Goal: Task Accomplishment & Management: Complete application form

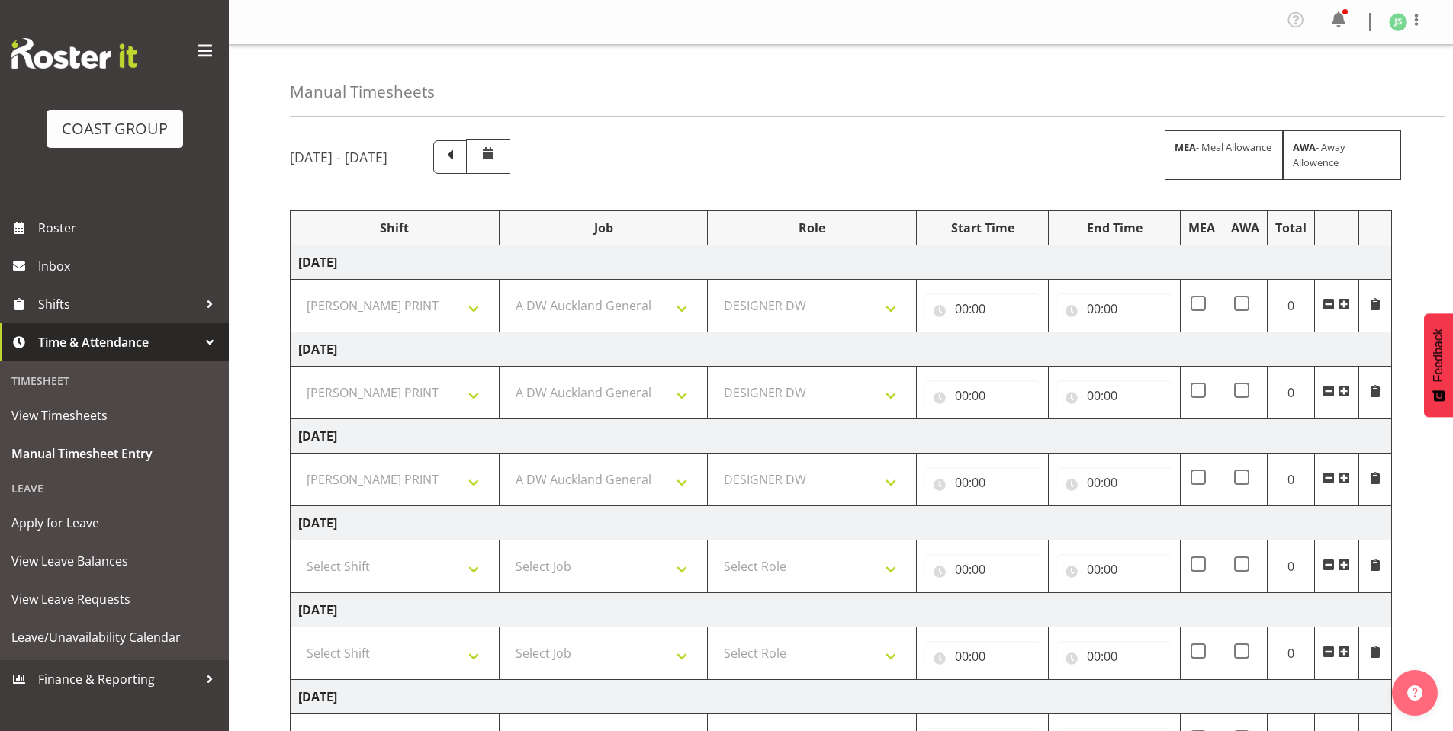
select select "6781"
select select "610"
select select "221"
select select "6781"
select select "610"
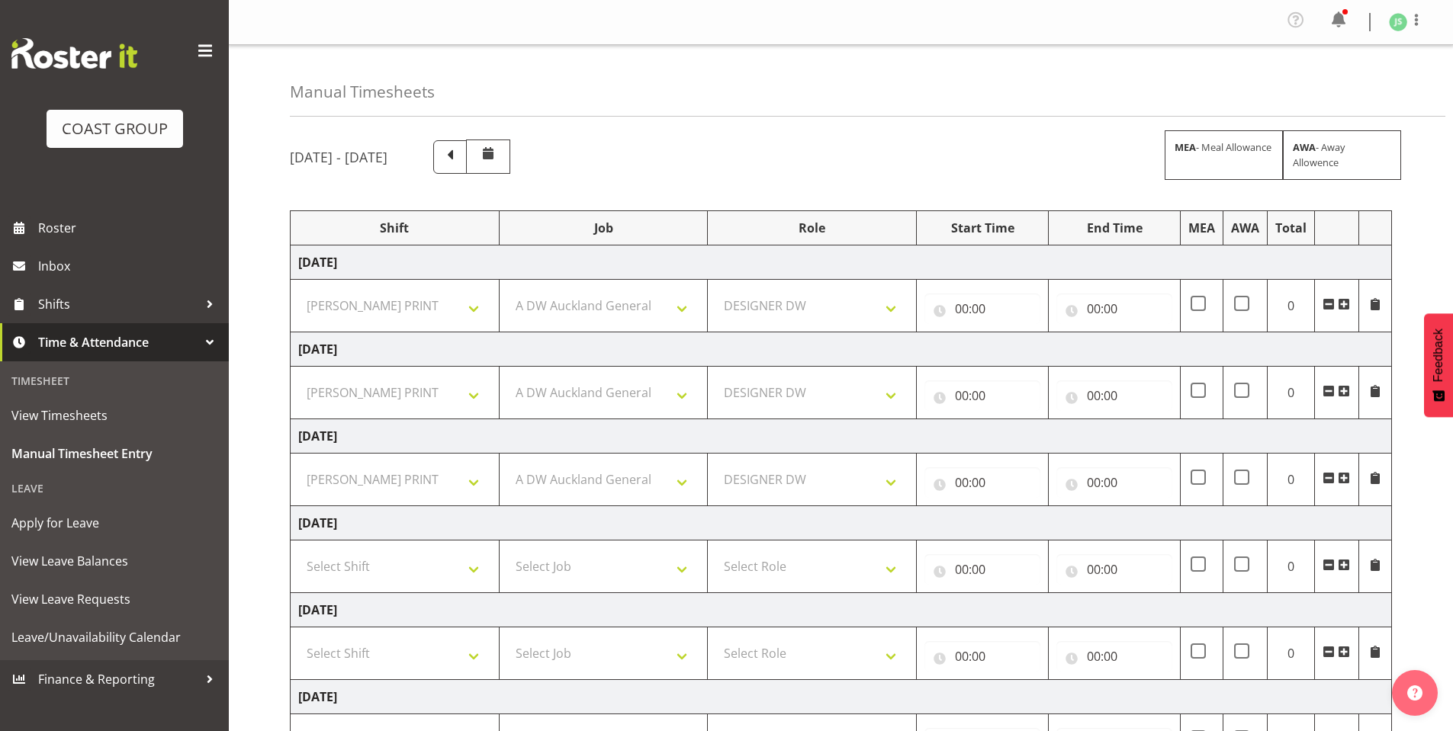
select select "221"
select select "6781"
select select "610"
select select "221"
select select "6781"
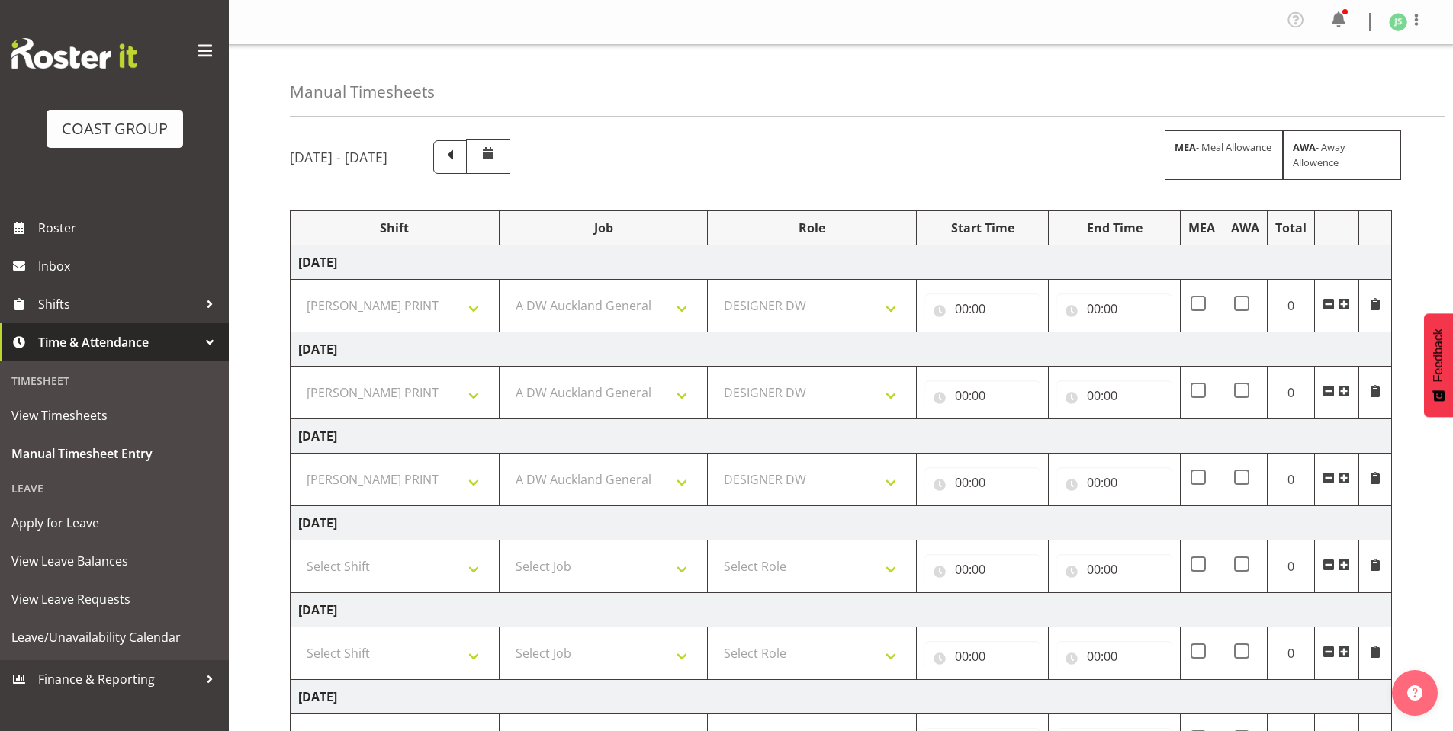
select select "610"
select select "221"
select select "6781"
select select "610"
select select "221"
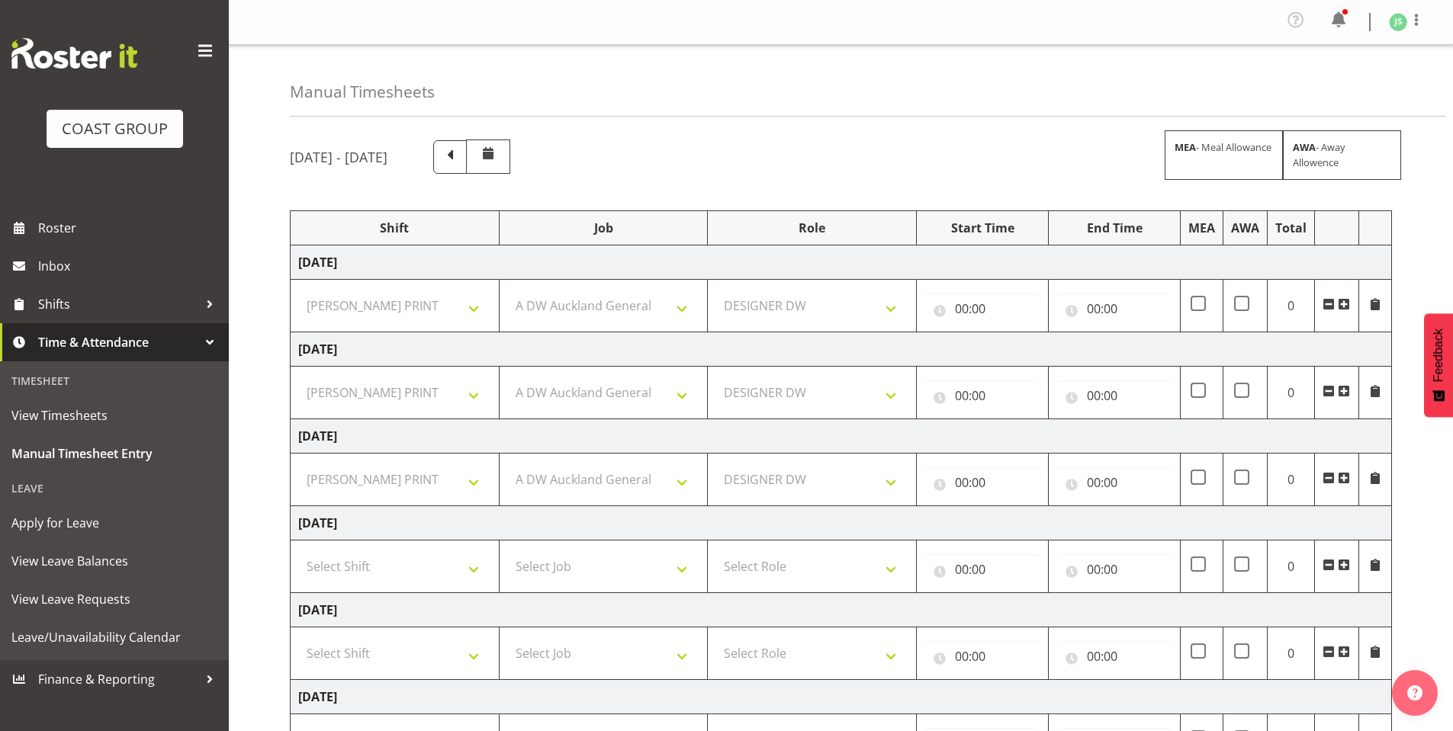
scroll to position [220, 0]
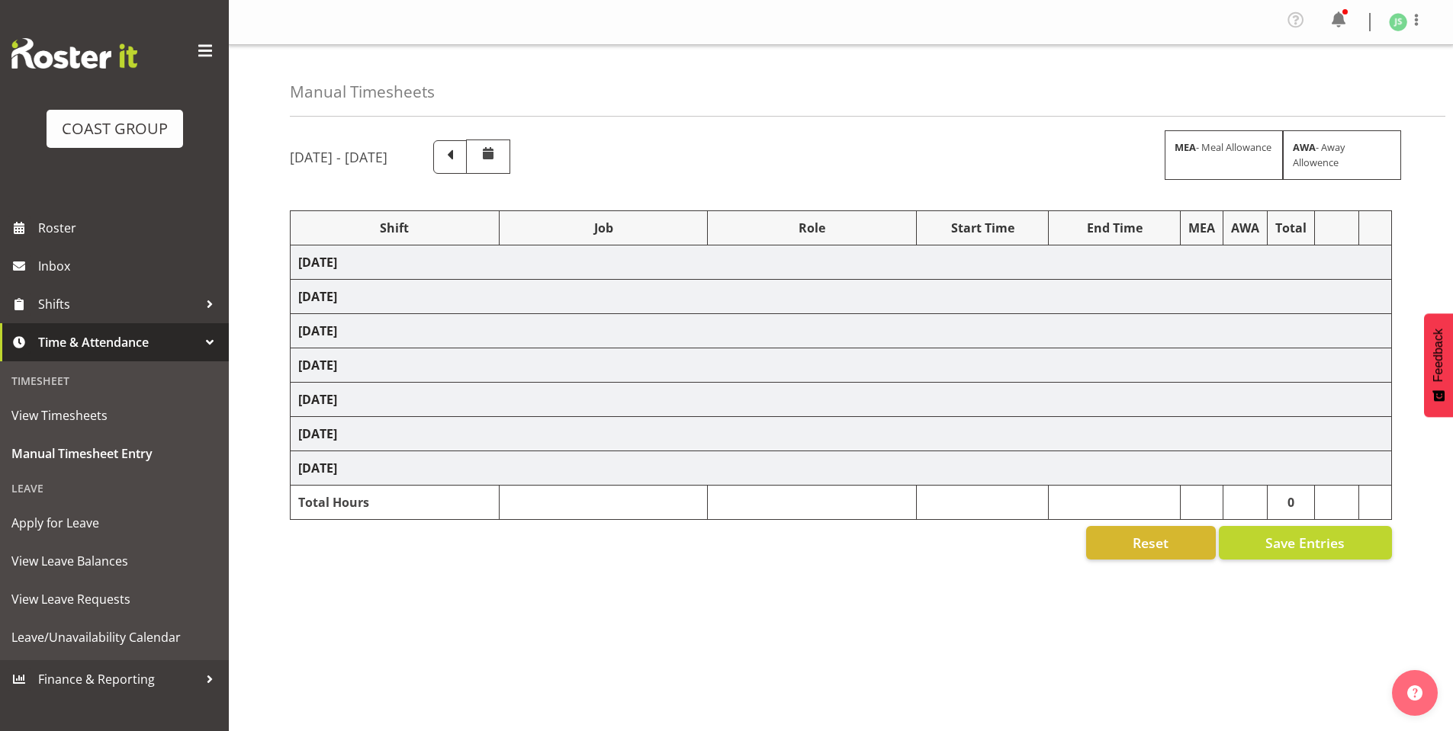
select select "6781"
select select "610"
select select "6781"
select select "610"
select select "6781"
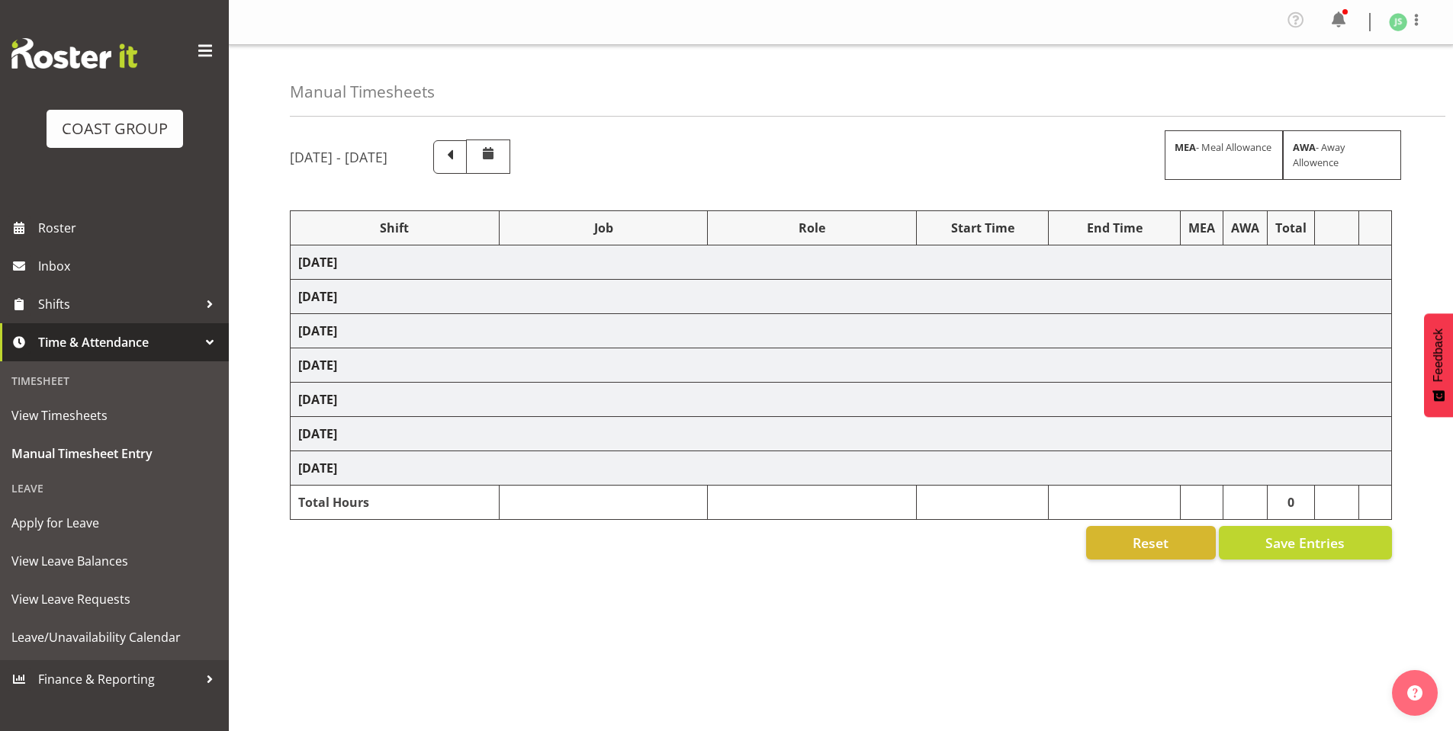
select select "610"
select select "6781"
select select "610"
select select "6781"
select select "610"
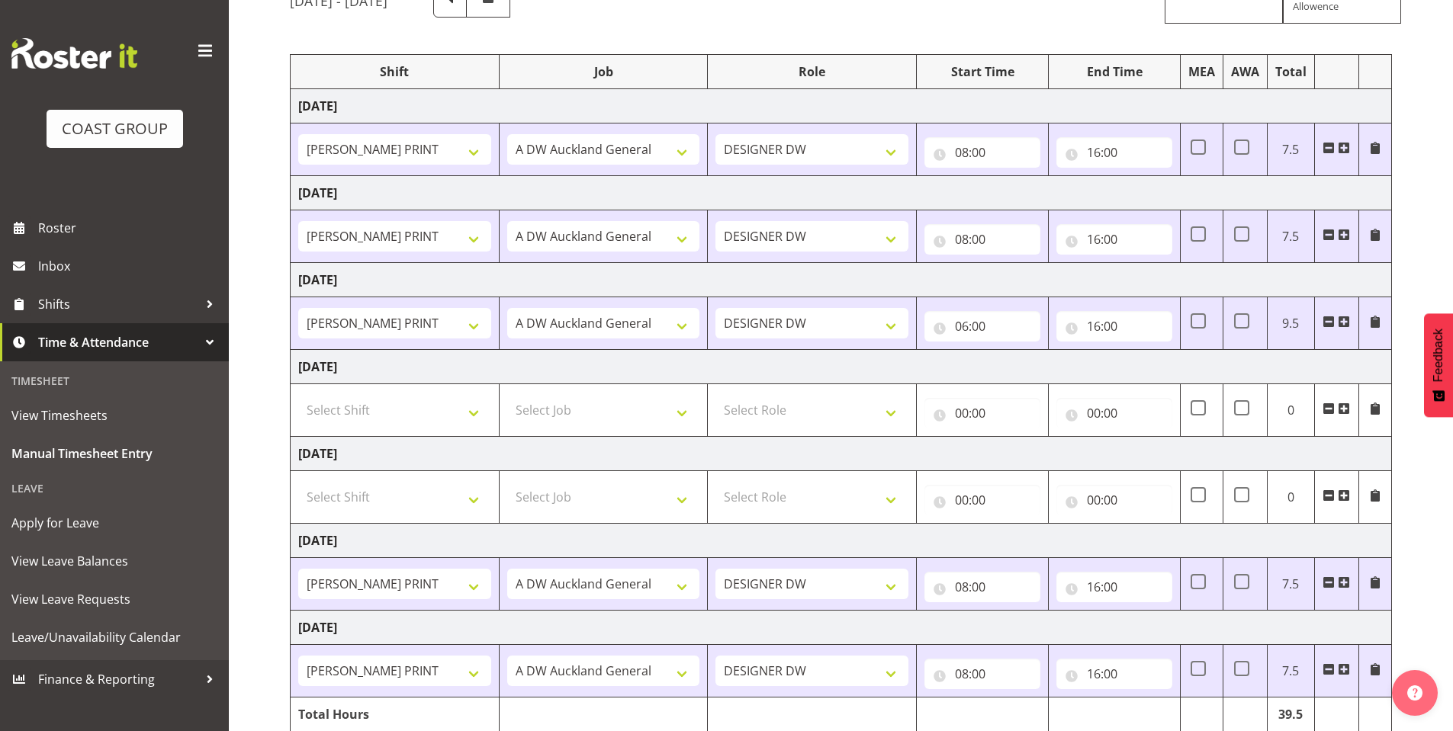
scroll to position [220, 0]
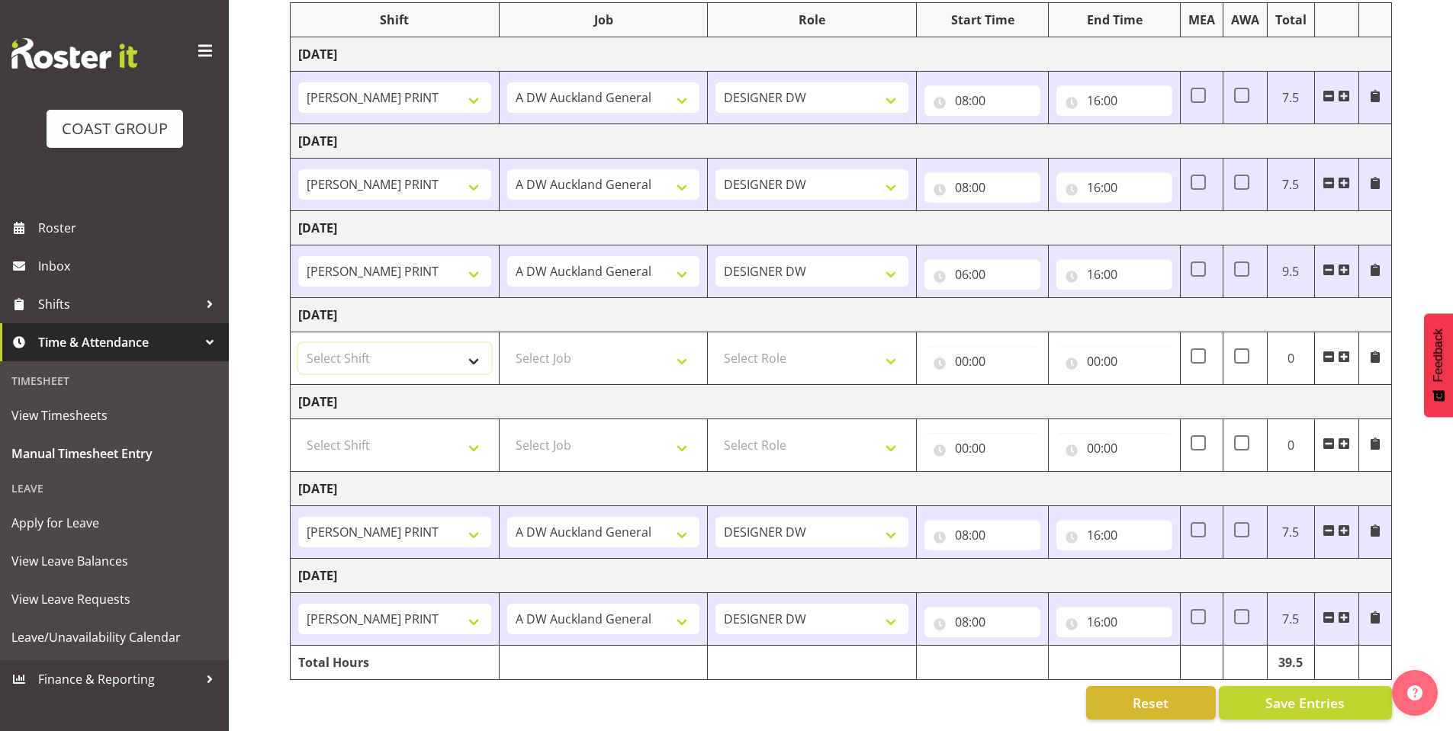
click at [472, 345] on select "Select Shift AKL SIGN ADMIN1 (LEAVE ALONE, DONT MAKE INACTIVE) DW ACCOUNT MANAG…" at bounding box center [394, 358] width 193 height 31
select select "6781"
click at [298, 343] on select "Select Shift AKL SIGN ADMIN1 (LEAVE ALONE, DONT MAKE INACTIVE) DW ACCOUNT MANAG…" at bounding box center [394, 358] width 193 height 31
click at [683, 347] on select "Select Job 1 Carlton Events 1 Carlton Hamilton 1 Carlton Wellington 1 EHS WAREH…" at bounding box center [603, 358] width 193 height 31
select select "610"
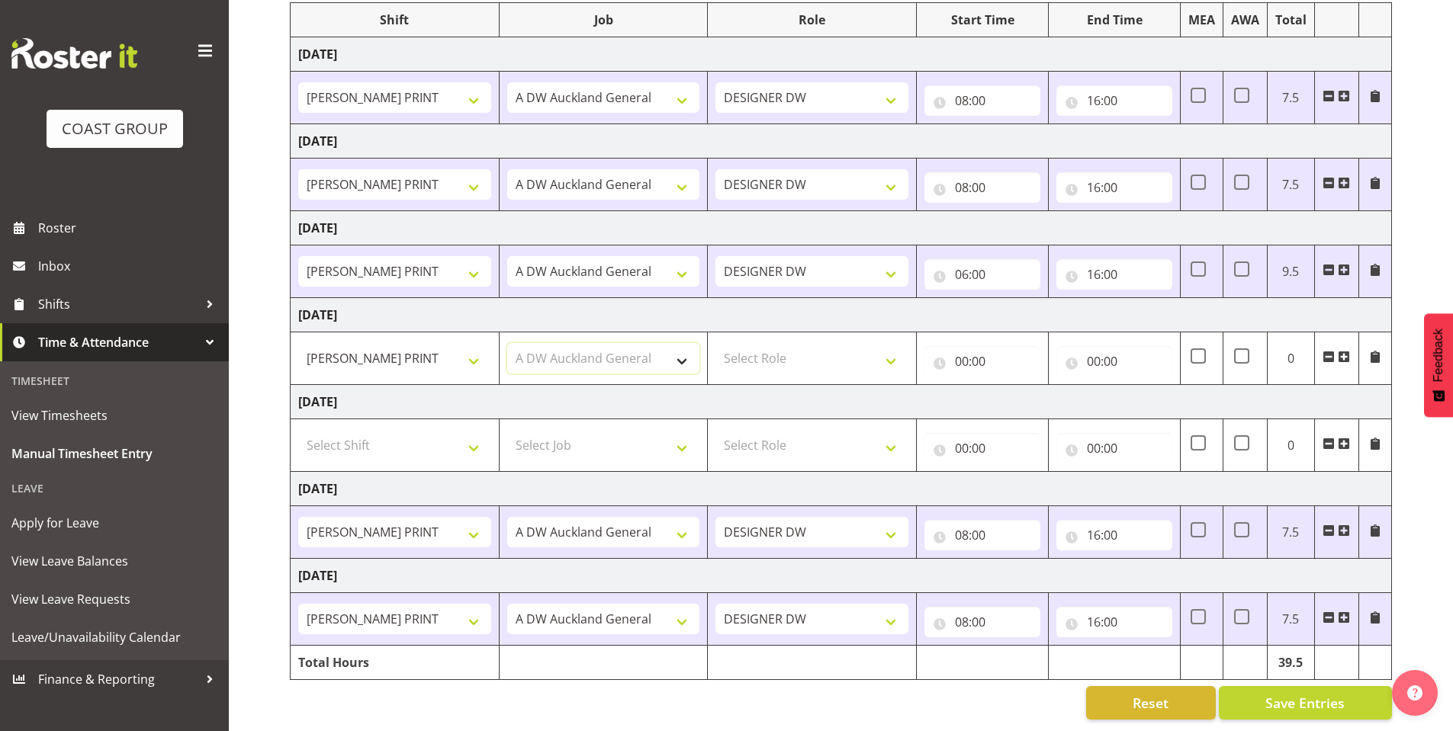
click at [507, 343] on select "Select Job 1 Carlton Events 1 Carlton Hamilton 1 Carlton Wellington 1 EHS WAREH…" at bounding box center [603, 358] width 193 height 31
click at [888, 343] on select "Select Role DESIGNER DW" at bounding box center [811, 358] width 193 height 31
select select "221"
click at [715, 343] on select "Select Role DESIGNER DW" at bounding box center [811, 358] width 193 height 31
click at [968, 346] on input "00:00" at bounding box center [982, 361] width 116 height 31
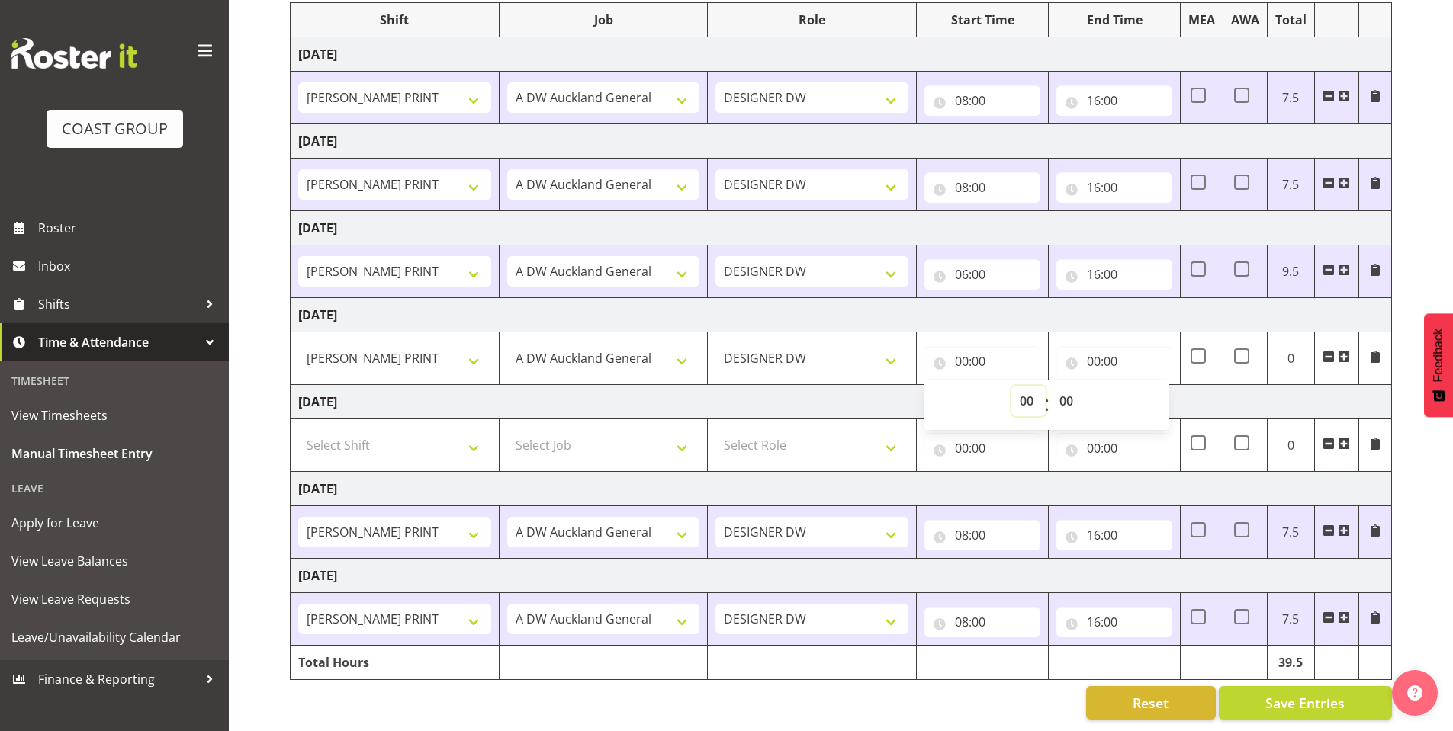
click at [1020, 386] on select "00 01 02 03 04 05 06 07 08 09 10 11 12 13 14 15 16 17 18 19 20 21 22 23" at bounding box center [1028, 401] width 34 height 31
select select "8"
click at [1011, 386] on select "00 01 02 03 04 05 06 07 08 09 10 11 12 13 14 15 16 17 18 19 20 21 22 23" at bounding box center [1028, 401] width 34 height 31
type input "08:00"
click at [1097, 346] on input "00:00" at bounding box center [1114, 361] width 116 height 31
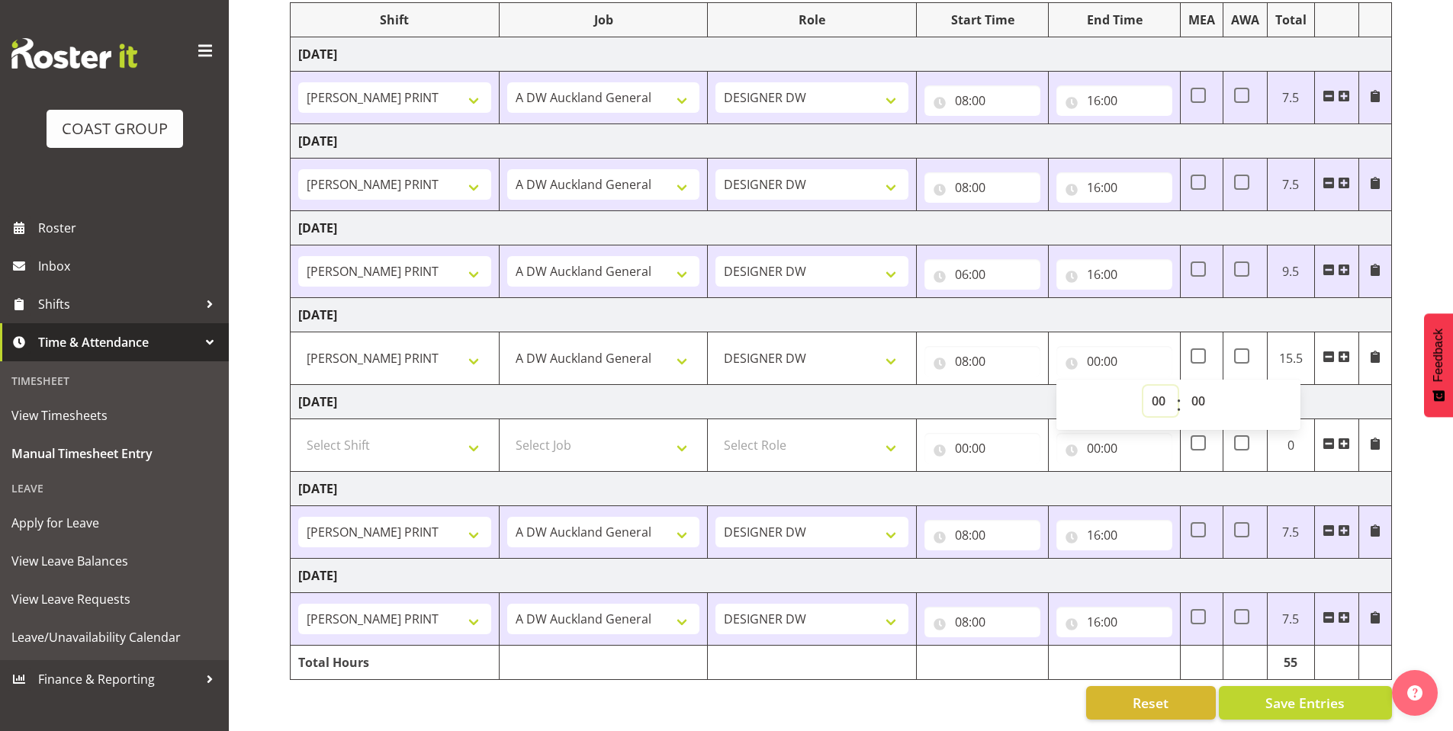
click at [1149, 387] on select "00 01 02 03 04 05 06 07 08 09 10 11 12 13 14 15 16 17 18 19 20 21 22 23" at bounding box center [1160, 401] width 34 height 31
select select "16"
click at [1143, 386] on select "00 01 02 03 04 05 06 07 08 09 10 11 12 13 14 15 16 17 18 19 20 21 22 23" at bounding box center [1160, 401] width 34 height 31
type input "16:00"
click at [1427, 483] on div "August 27th - September 2nd 2025 MEA - Meal Allowance AWA - Away Allowence Shif…" at bounding box center [871, 325] width 1163 height 811
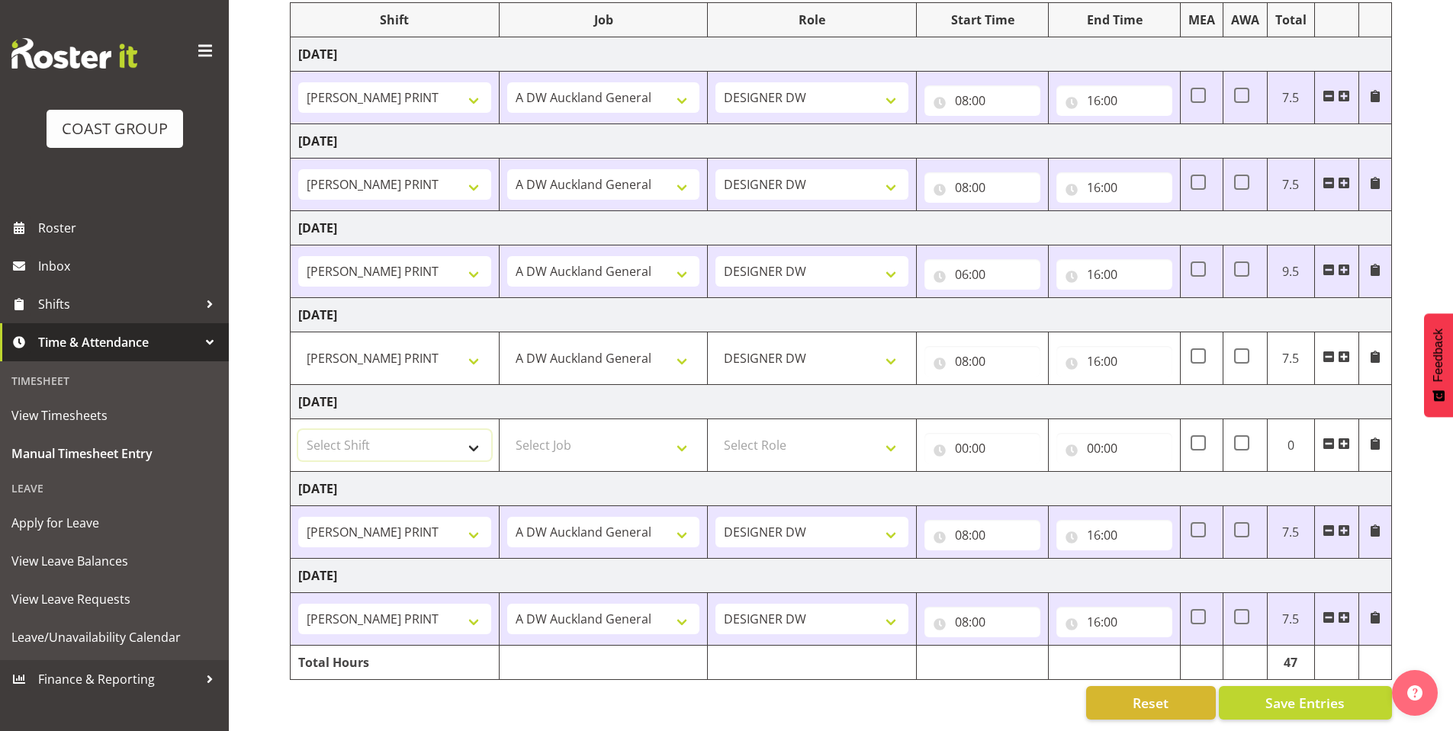
click at [474, 435] on select "Select Shift AKL SIGN ADMIN1 (LEAVE ALONE, DONT MAKE INACTIVE) DW ACCOUNT MANAG…" at bounding box center [394, 445] width 193 height 31
select select "6781"
click at [298, 430] on select "Select Shift AKL SIGN ADMIN1 (LEAVE ALONE, DONT MAKE INACTIVE) DW ACCOUNT MANAG…" at bounding box center [394, 445] width 193 height 31
click at [684, 435] on select "Select Job 1 Carlton Events 1 Carlton Hamilton 1 Carlton Wellington 1 EHS WAREH…" at bounding box center [603, 445] width 193 height 31
select select "610"
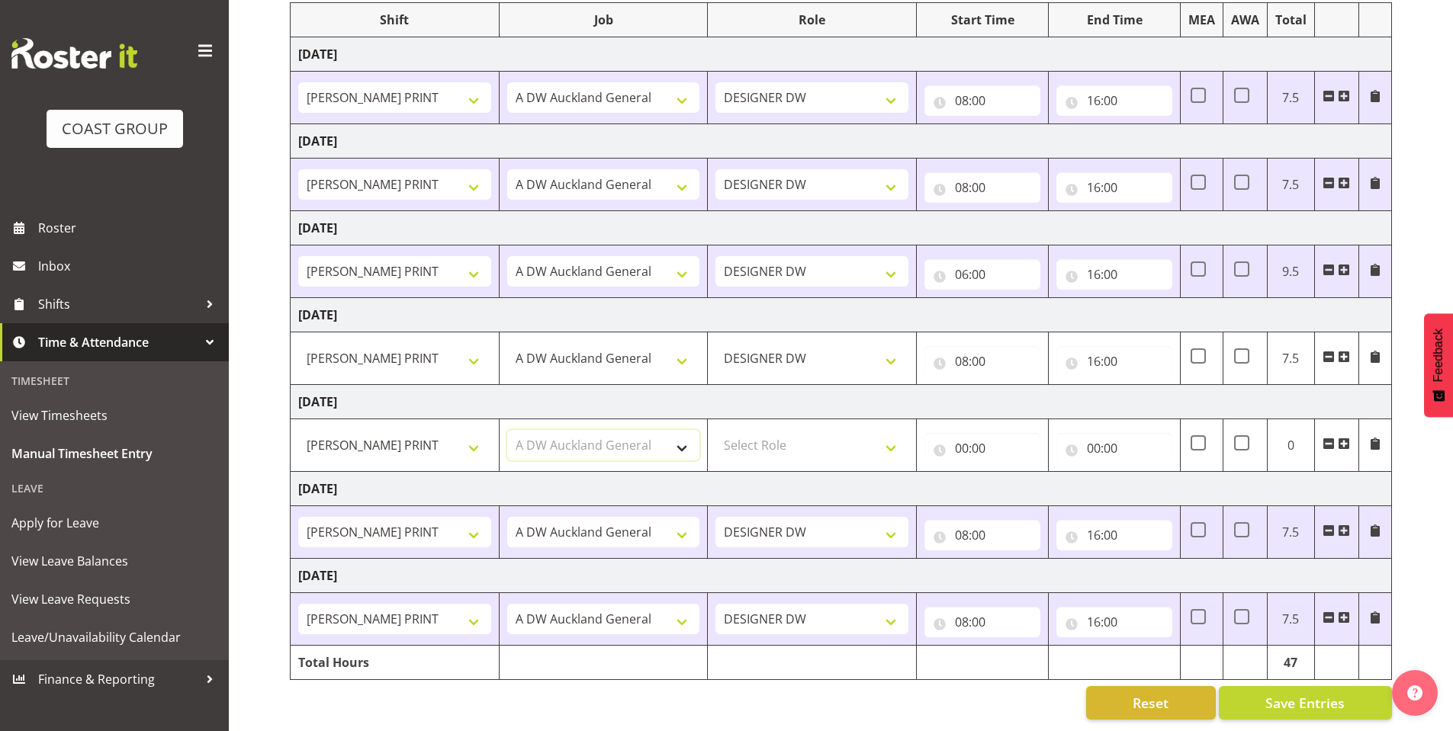
click at [507, 430] on select "Select Job 1 Carlton Events 1 Carlton Hamilton 1 Carlton Wellington 1 EHS WAREH…" at bounding box center [603, 445] width 193 height 31
click at [884, 435] on select "Select Role DESIGNER DW" at bounding box center [811, 445] width 193 height 31
select select "221"
click at [715, 430] on select "Select Role DESIGNER DW" at bounding box center [811, 445] width 193 height 31
click at [964, 436] on input "00:00" at bounding box center [982, 448] width 116 height 31
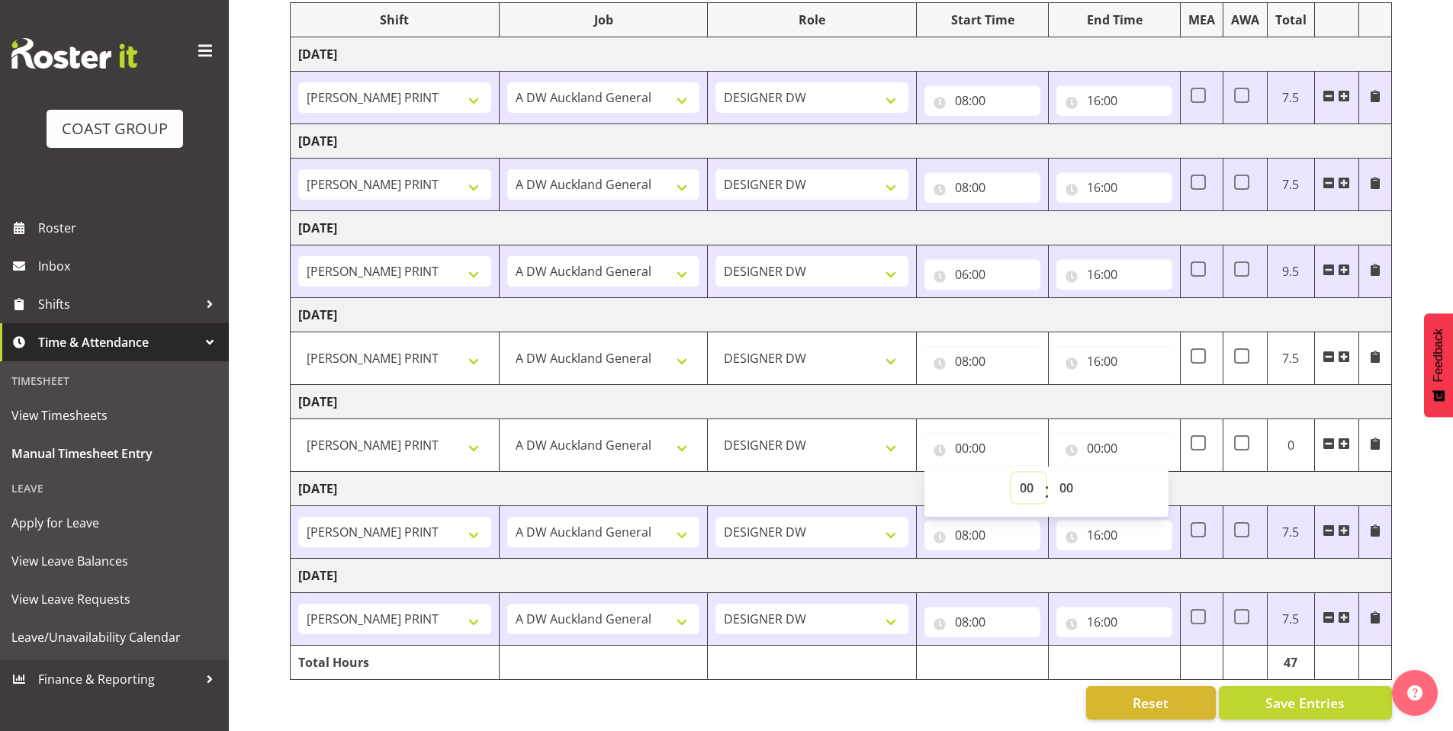
click at [1025, 473] on select "00 01 02 03 04 05 06 07 08 09 10 11 12 13 14 15 16 17 18 19 20 21 22 23" at bounding box center [1028, 488] width 34 height 31
select select "8"
click at [1011, 473] on select "00 01 02 03 04 05 06 07 08 09 10 11 12 13 14 15 16 17 18 19 20 21 22 23" at bounding box center [1028, 488] width 34 height 31
type input "08:00"
click at [1092, 433] on input "00:00" at bounding box center [1114, 448] width 116 height 31
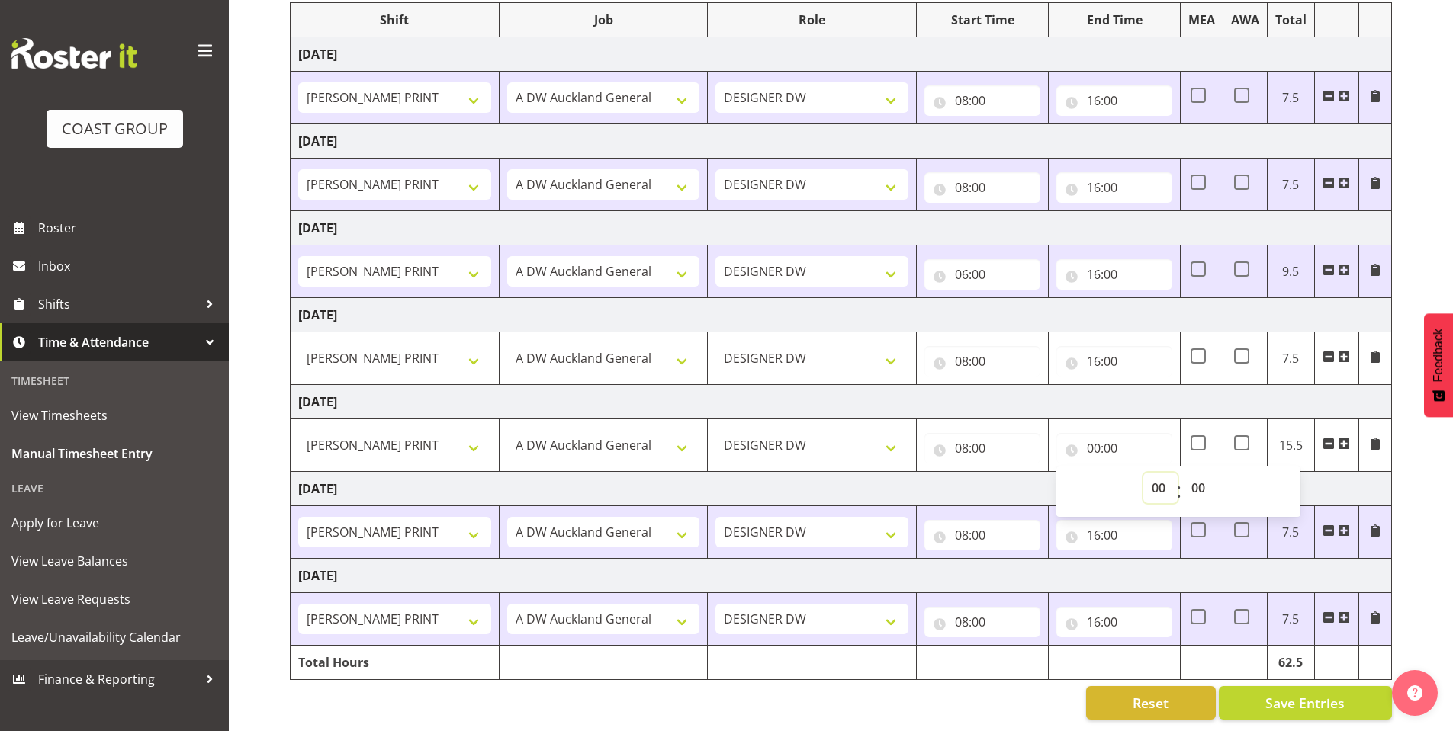
click at [1154, 473] on select "00 01 02 03 04 05 06 07 08 09 10 11 12 13 14 15 16 17 18 19 20 21 22 23" at bounding box center [1160, 488] width 34 height 31
select select "16"
click at [1143, 473] on select "00 01 02 03 04 05 06 07 08 09 10 11 12 13 14 15 16 17 18 19 20 21 22 23" at bounding box center [1160, 488] width 34 height 31
type input "16:00"
click at [1411, 509] on div "August 27th - September 2nd 2025 MEA - Meal Allowance AWA - Away Allowence Shif…" at bounding box center [871, 325] width 1163 height 811
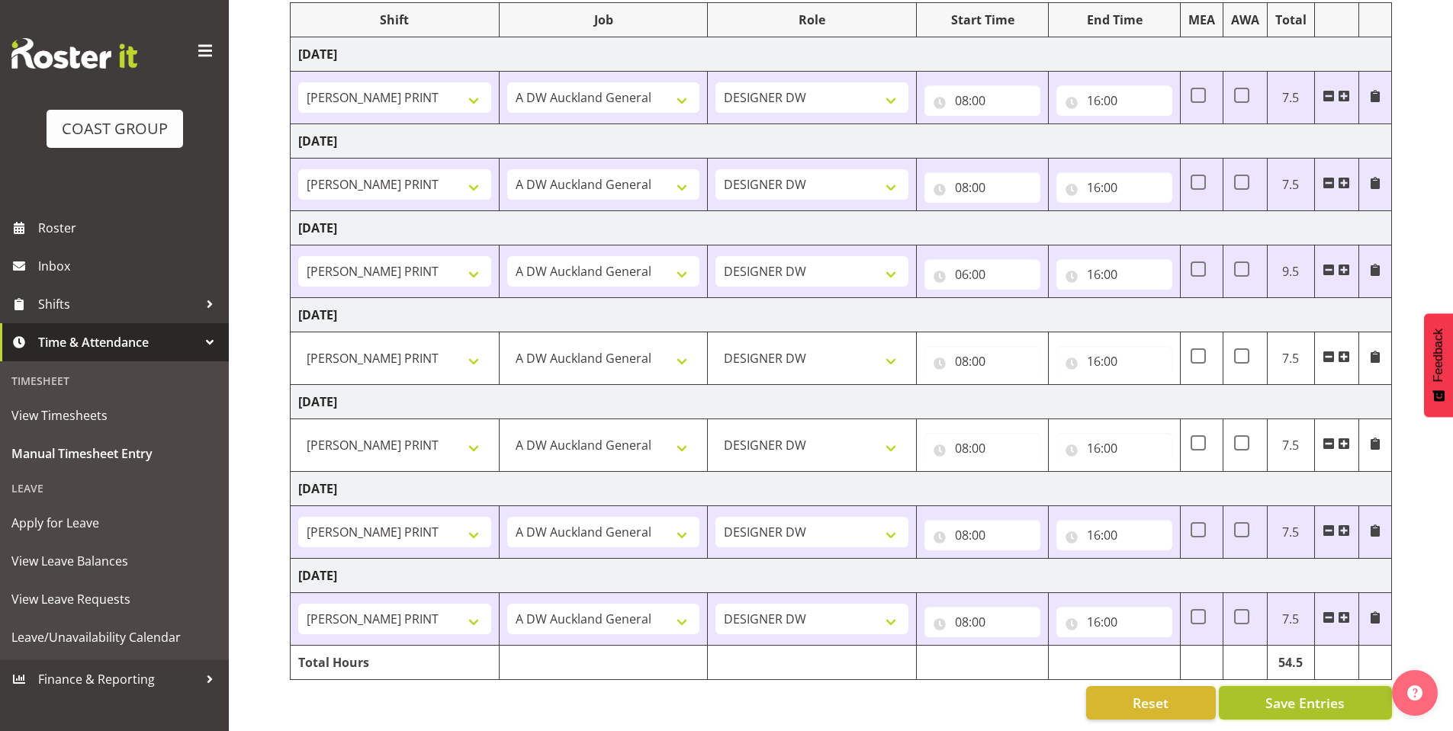
click at [1295, 693] on span "Save Entries" at bounding box center [1304, 703] width 79 height 20
